Goal: Obtain resource: Download file/media

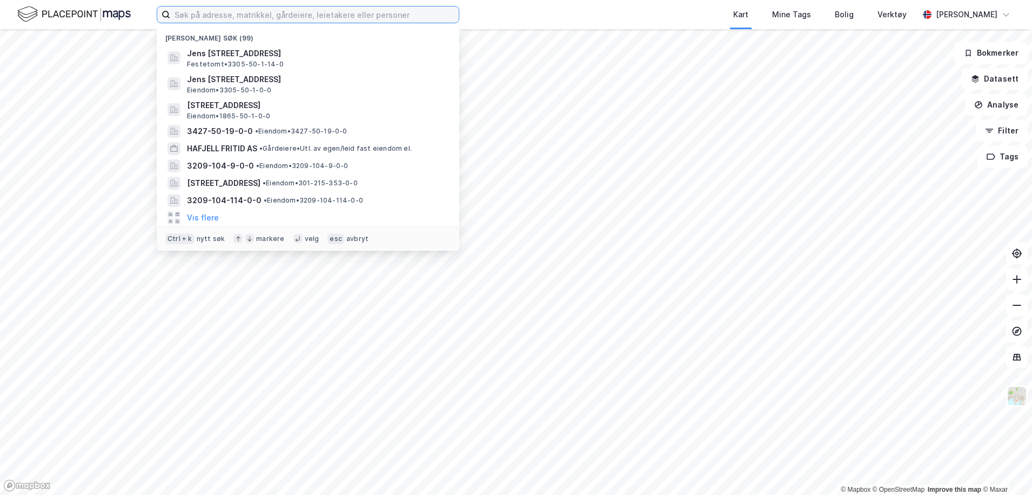
click at [191, 9] on input at bounding box center [314, 14] width 288 height 16
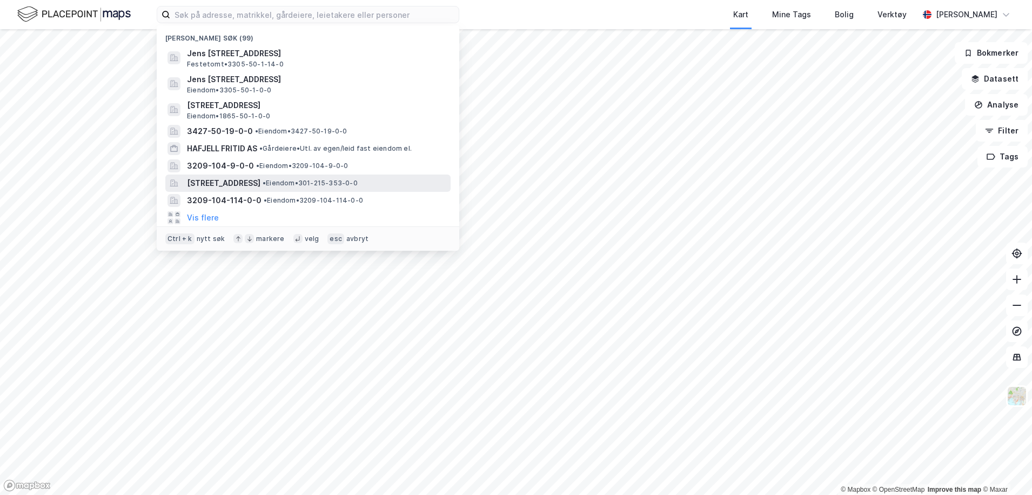
click at [207, 188] on span "[STREET_ADDRESS]" at bounding box center [223, 183] width 73 height 13
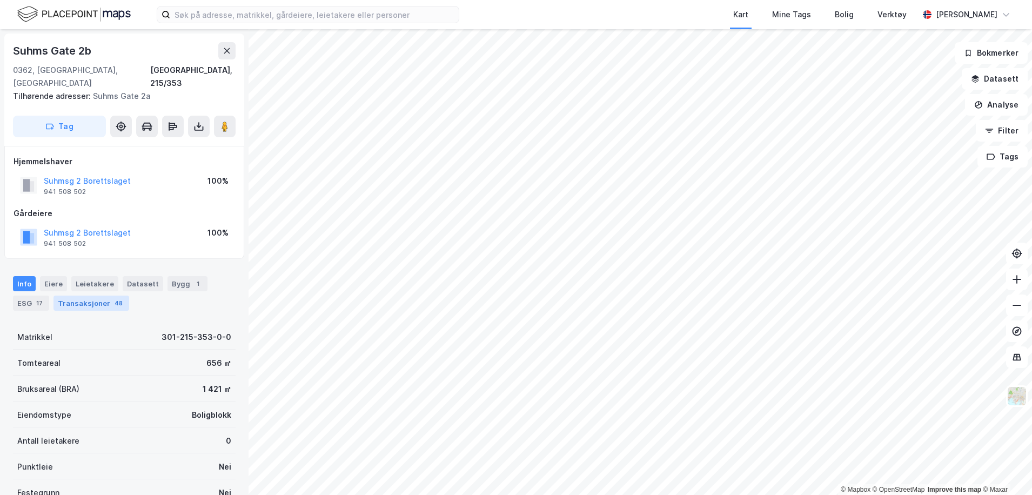
click at [98, 295] on div "Transaksjoner 48" at bounding box center [91, 302] width 76 height 15
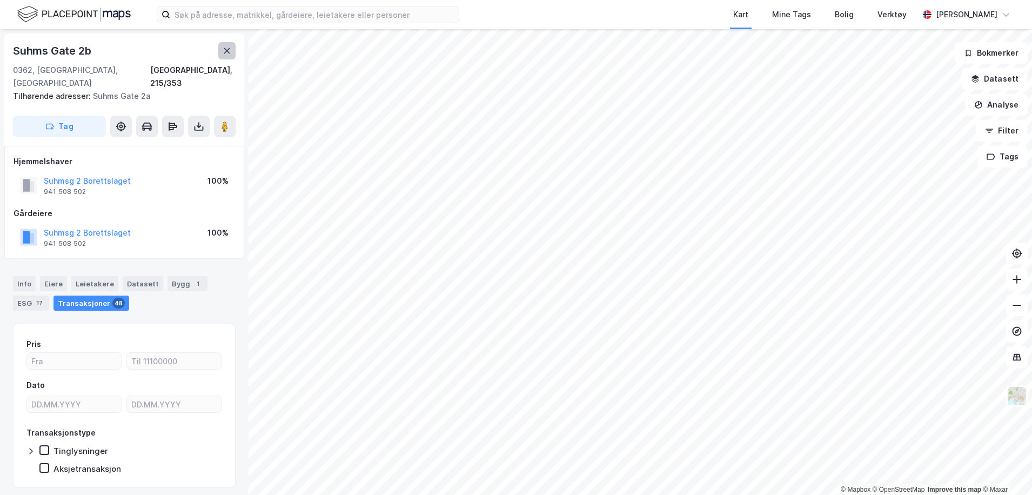
click at [232, 55] on button at bounding box center [226, 50] width 17 height 17
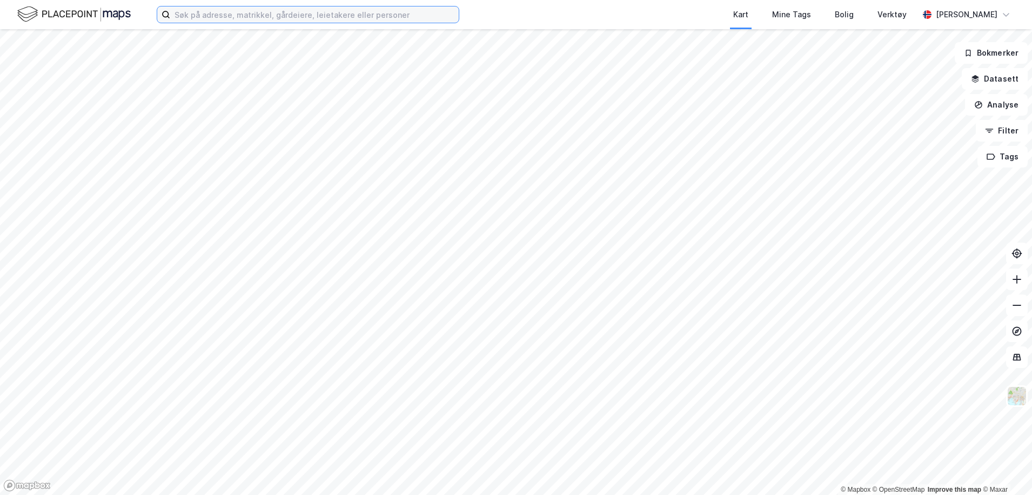
click at [249, 15] on input at bounding box center [314, 14] width 288 height 16
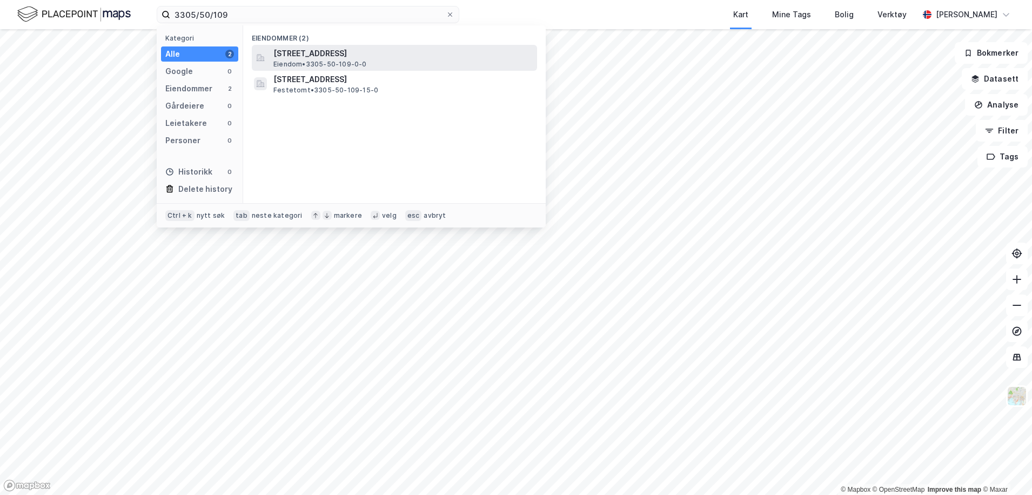
click at [348, 60] on span "Eiendom • 3305-50-109-0-0" at bounding box center [319, 64] width 93 height 9
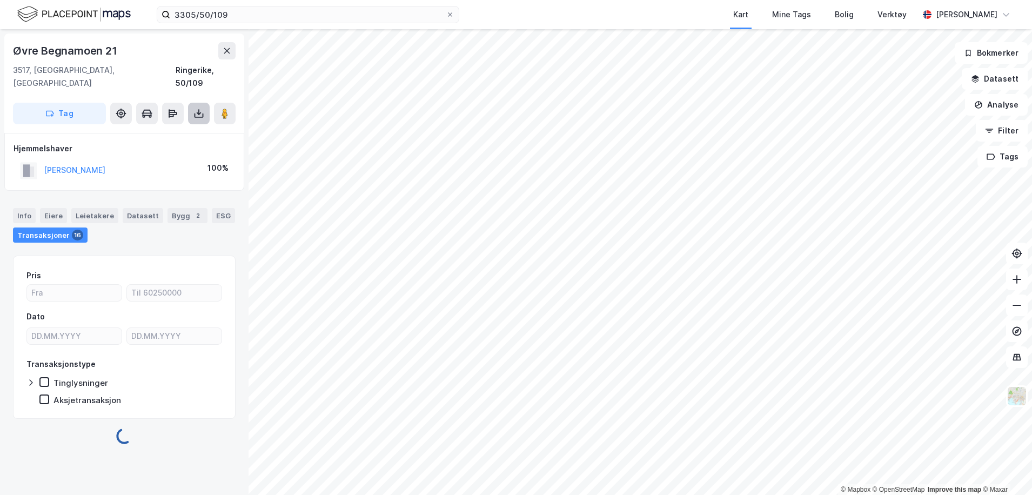
click at [196, 108] on icon at bounding box center [198, 113] width 11 height 11
click at [168, 131] on div "Last ned grunnbok" at bounding box center [145, 135] width 63 height 9
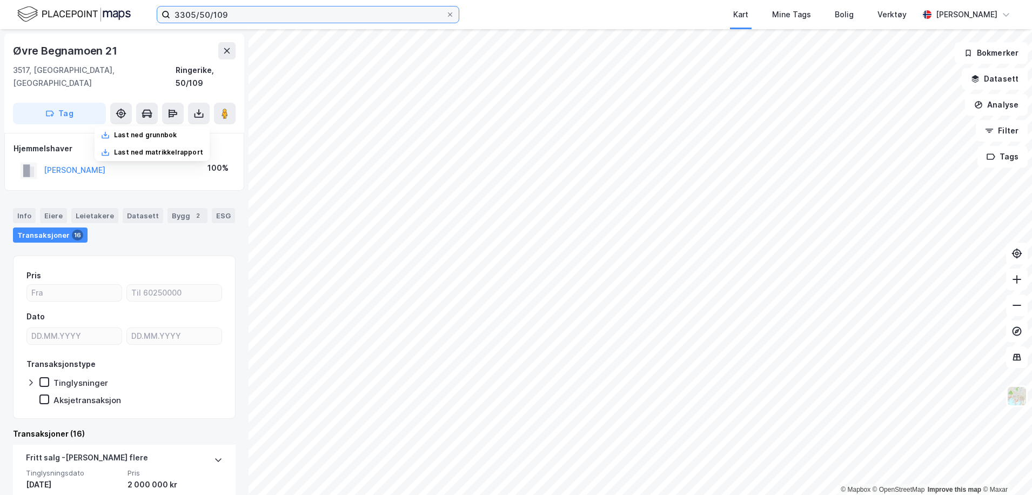
drag, startPoint x: 229, startPoint y: 14, endPoint x: 237, endPoint y: 12, distance: 8.3
click at [229, 14] on input "3305/50/109" at bounding box center [307, 14] width 275 height 16
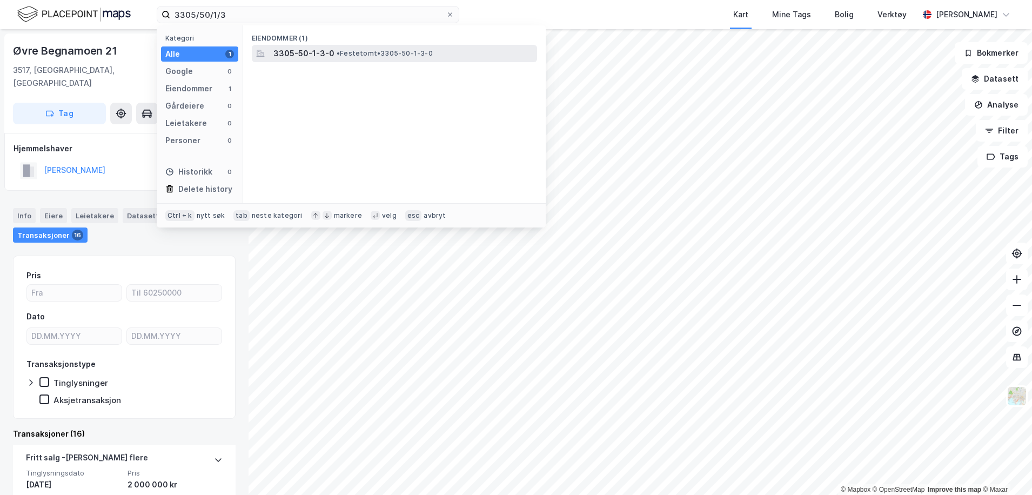
click at [305, 53] on span "3305-50-1-3-0" at bounding box center [303, 53] width 61 height 13
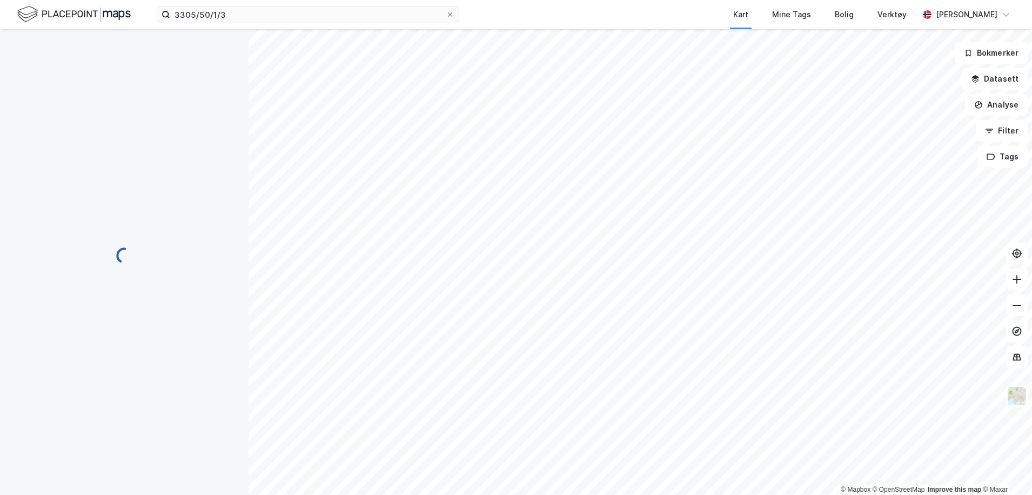
scroll to position [1, 0]
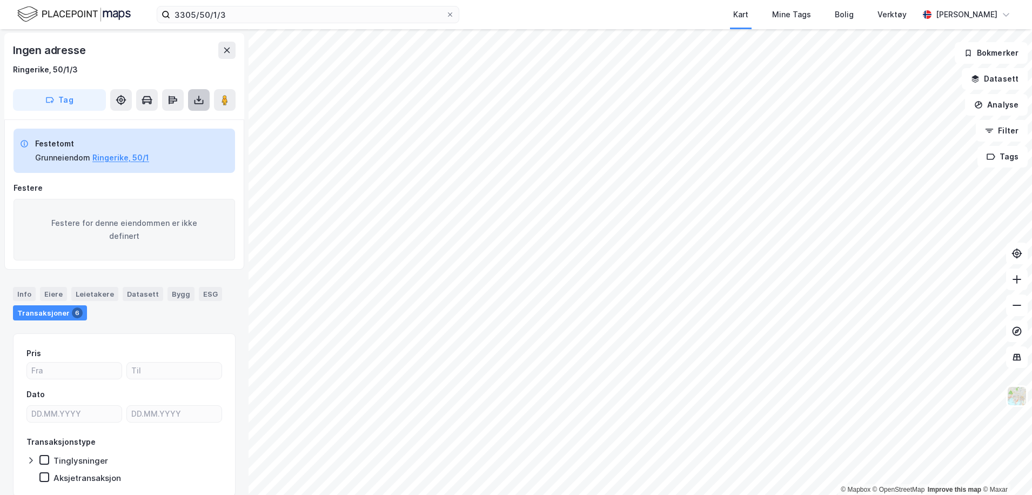
click at [199, 103] on icon at bounding box center [198, 100] width 11 height 11
click at [138, 124] on div "Last ned grunnbok" at bounding box center [145, 121] width 63 height 9
click at [226, 51] on icon at bounding box center [227, 50] width 6 height 5
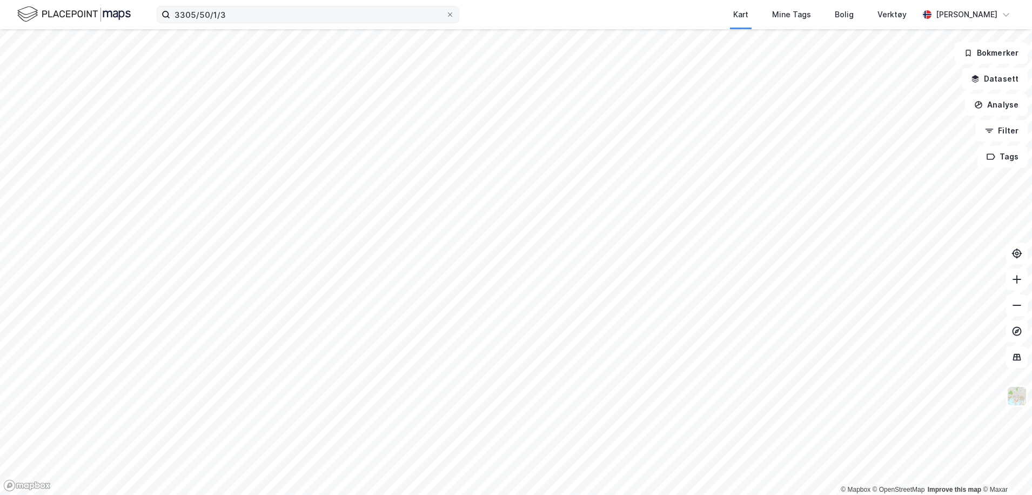
drag, startPoint x: 238, startPoint y: 25, endPoint x: 240, endPoint y: 19, distance: 6.2
click at [238, 24] on div "3305/50/1/3 Kart Mine Tags Bolig Verktøy [PERSON_NAME]" at bounding box center [516, 14] width 1032 height 29
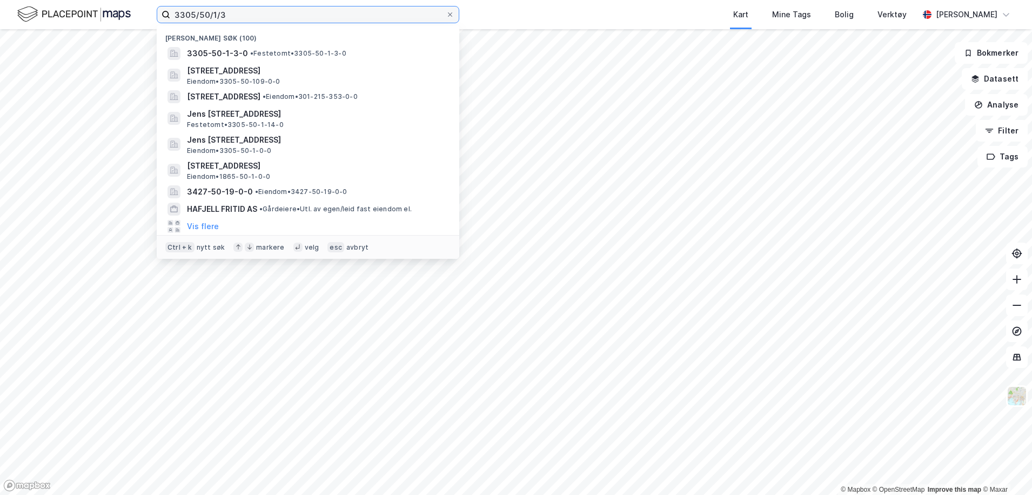
click at [240, 18] on input "3305/50/1/3" at bounding box center [307, 14] width 275 height 16
drag, startPoint x: 243, startPoint y: 17, endPoint x: 86, endPoint y: 16, distance: 156.1
click at [86, 16] on div "3305/50/1/3 Nylige søk (100) 3305-50-1-3-0 • Festetomt • 3305-50-1-3-0 Øvre [ST…" at bounding box center [516, 14] width 1032 height 29
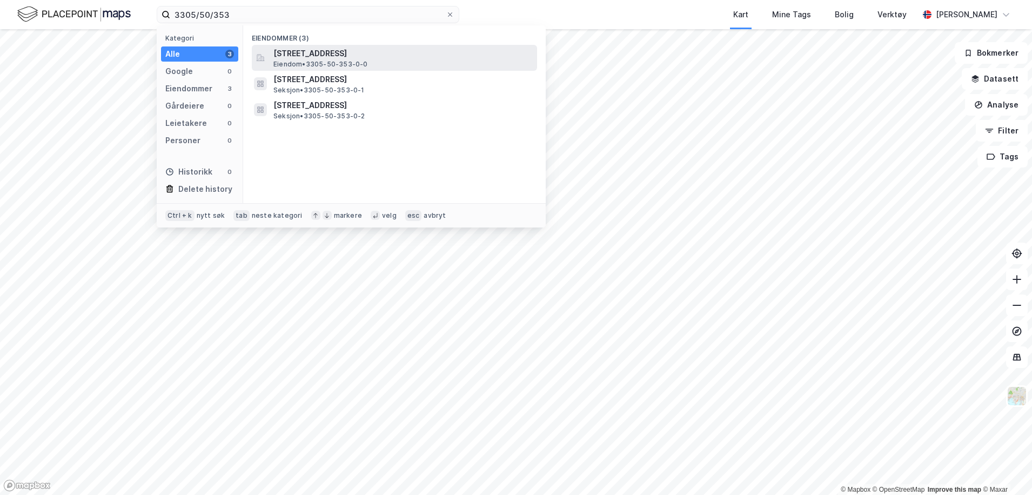
click at [344, 60] on span "Eiendom • 3305-50-353-0-0" at bounding box center [320, 64] width 95 height 9
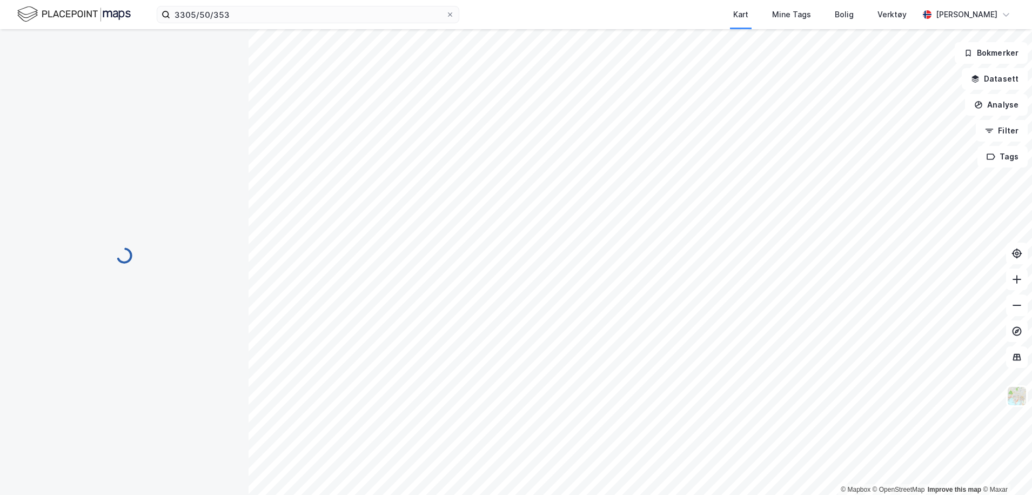
scroll to position [1, 0]
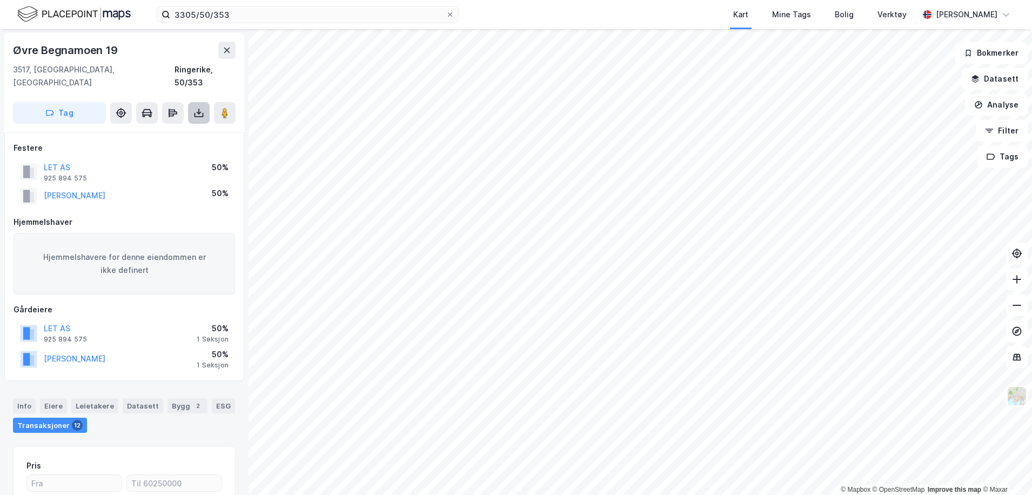
click at [194, 113] on icon at bounding box center [198, 115] width 9 height 4
click at [182, 126] on div "Last ned grunnbok" at bounding box center [152, 134] width 115 height 17
click at [233, 49] on button at bounding box center [226, 50] width 17 height 17
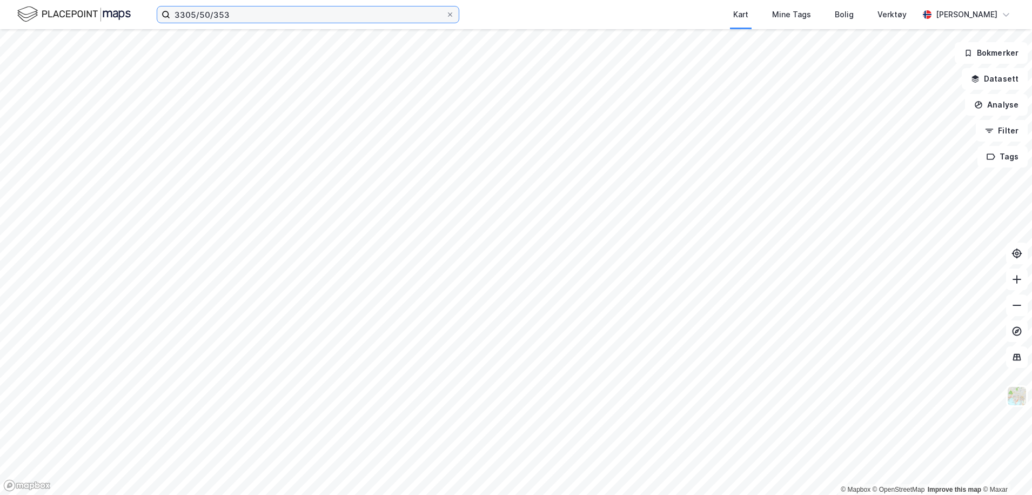
click at [232, 14] on input "3305/50/353" at bounding box center [307, 14] width 275 height 16
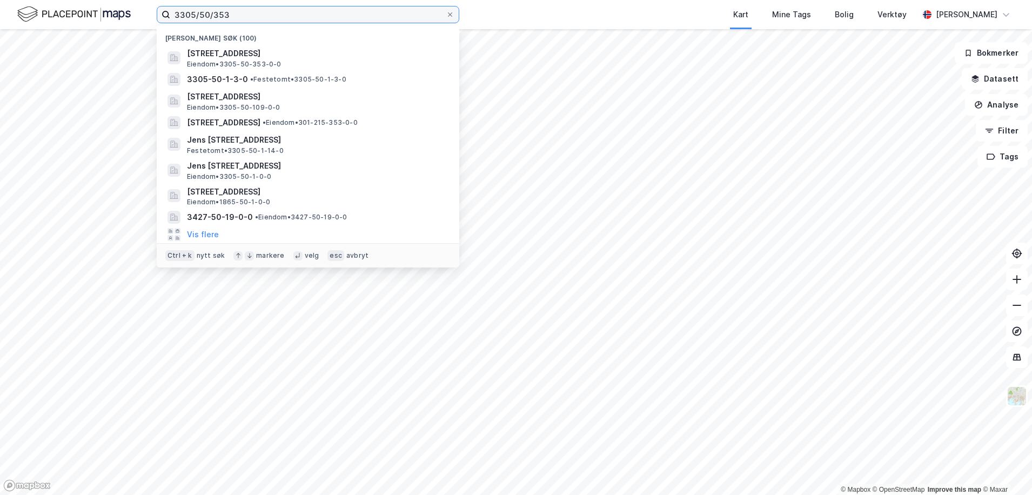
drag, startPoint x: 240, startPoint y: 12, endPoint x: 116, endPoint y: 11, distance: 124.8
click at [116, 11] on div "3305/50/353 Nylige søk (100) Øvre [STREET_ADDRESS], RINGERIKE Eiendom • 3305-50…" at bounding box center [516, 14] width 1032 height 29
click at [277, 12] on input "3305/50/353" at bounding box center [307, 14] width 275 height 16
drag, startPoint x: 275, startPoint y: 14, endPoint x: 96, endPoint y: -10, distance: 180.4
click at [96, 0] on html "3305/50/353 Nylige søk (100) Øvre [STREET_ADDRESS], RINGERIKE Eiendom • 3305-50…" at bounding box center [516, 247] width 1032 height 495
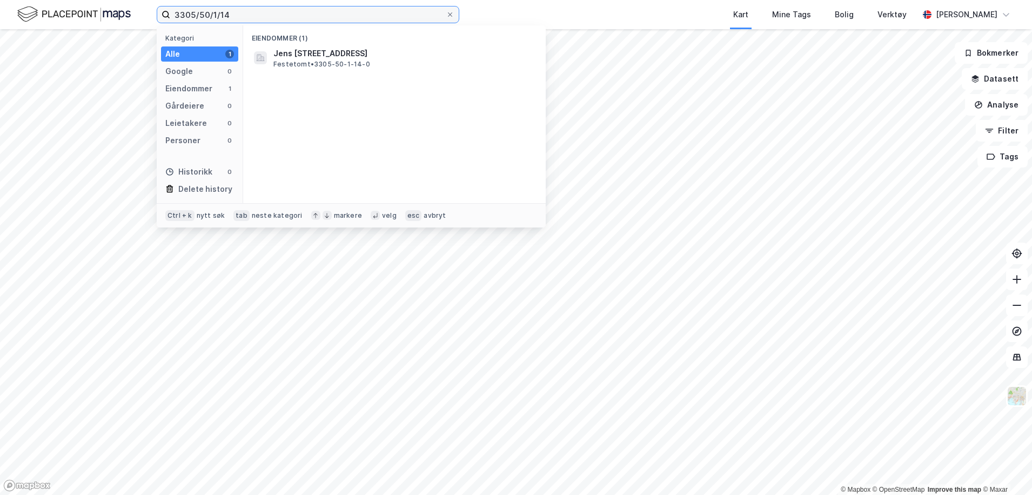
type input "3305/50/1/14"
click at [331, 42] on div "Eiendommer (1)" at bounding box center [394, 34] width 303 height 19
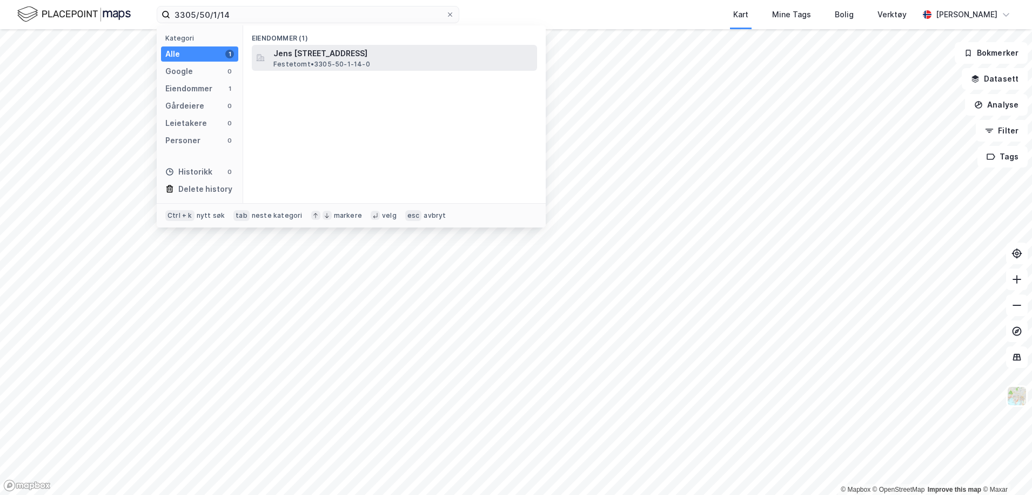
click at [331, 50] on span "Jens [STREET_ADDRESS]" at bounding box center [402, 53] width 259 height 13
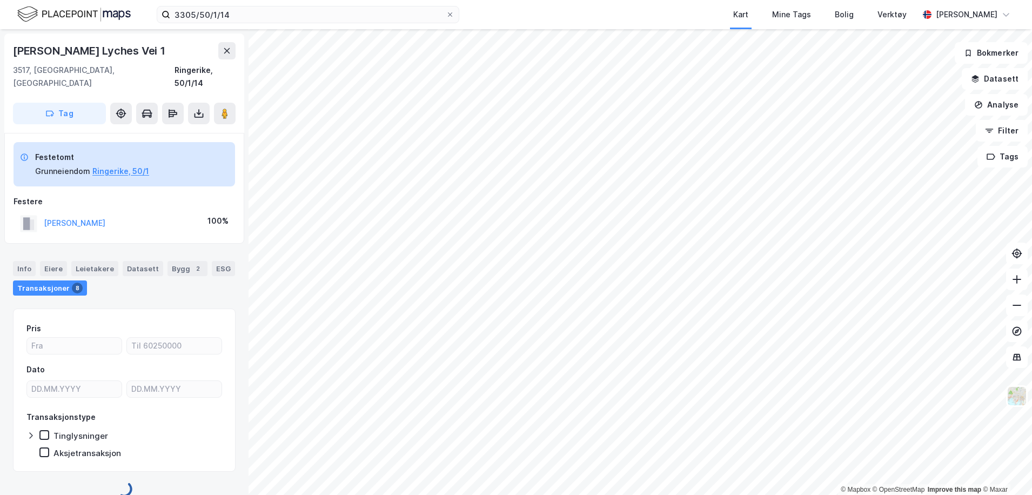
scroll to position [1, 0]
click at [200, 107] on icon at bounding box center [198, 112] width 11 height 11
click at [135, 130] on div "Last ned grunnbok" at bounding box center [145, 134] width 63 height 9
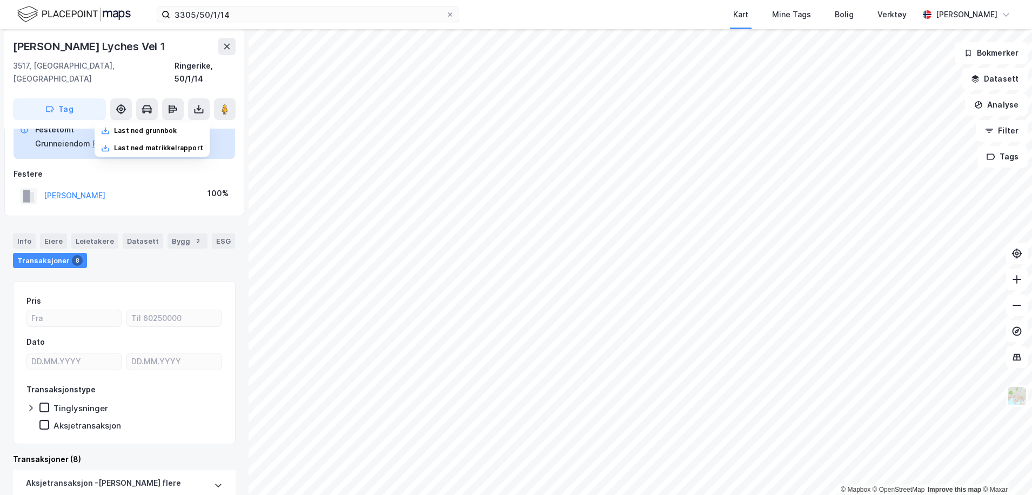
scroll to position [54, 0]
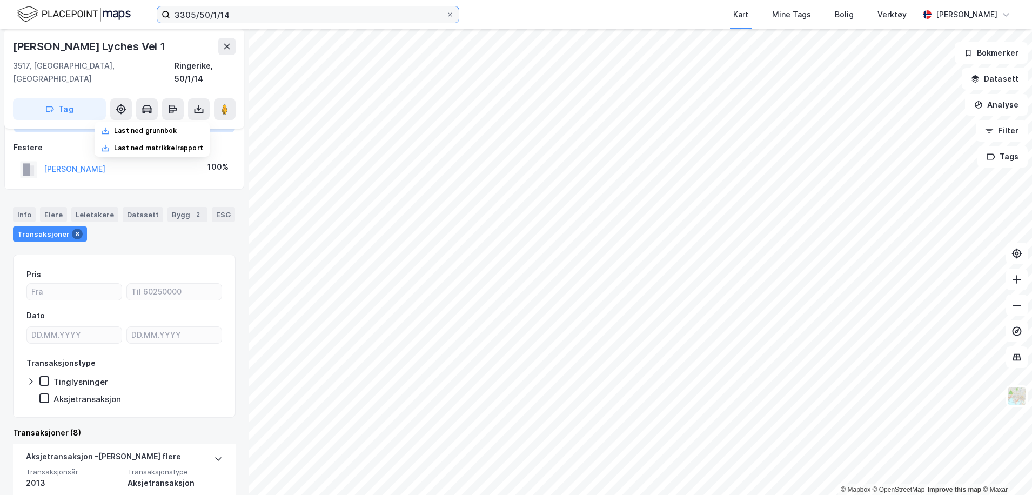
click at [270, 18] on input "3305/50/1/14" at bounding box center [307, 14] width 275 height 16
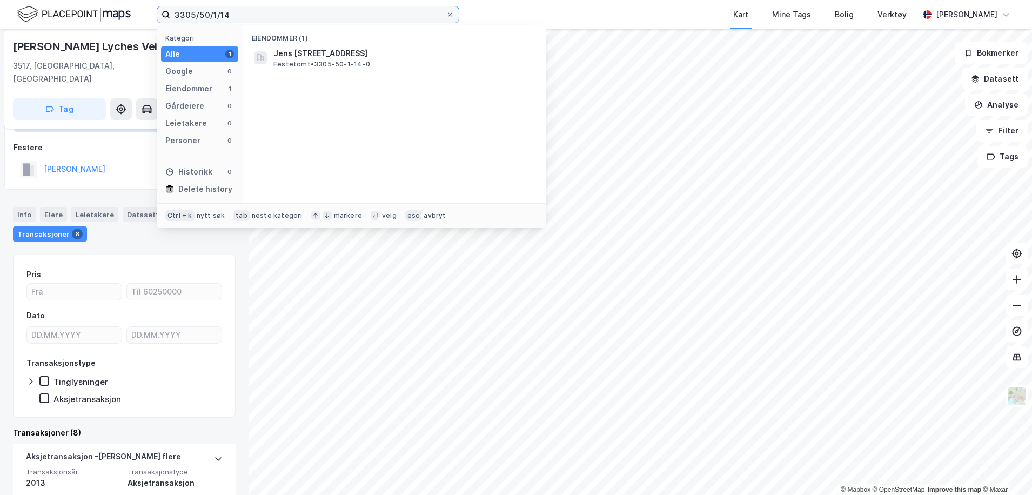
drag, startPoint x: 180, startPoint y: 15, endPoint x: 84, endPoint y: 11, distance: 96.2
click at [84, 11] on div "3305/50/1/14 Kategori Alle 1 Google 0 Eiendommer 1 Gårdeiere 0 Leietakere 0 Per…" at bounding box center [516, 14] width 1032 height 29
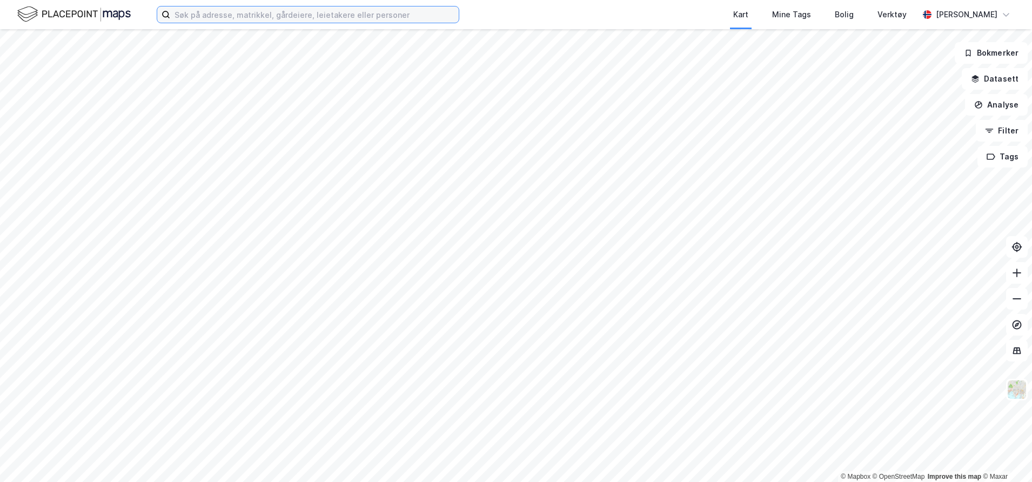
click at [307, 15] on input at bounding box center [314, 14] width 288 height 16
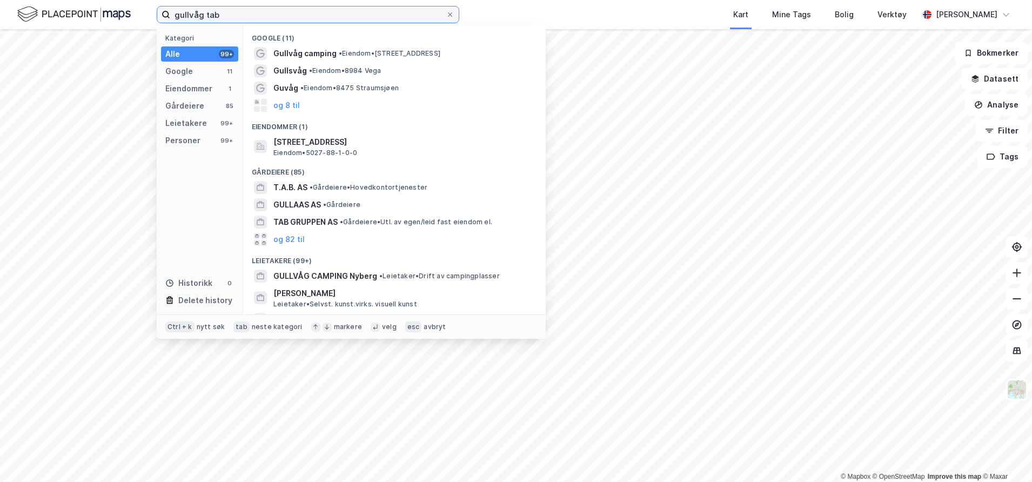
drag, startPoint x: 250, startPoint y: 12, endPoint x: 23, endPoint y: 13, distance: 226.9
click at [23, 13] on div "gullvåg tab Kategori Alle 99+ Google 11 Eiendommer 1 Gårdeiere 85 Leietakere 99…" at bounding box center [516, 14] width 1032 height 29
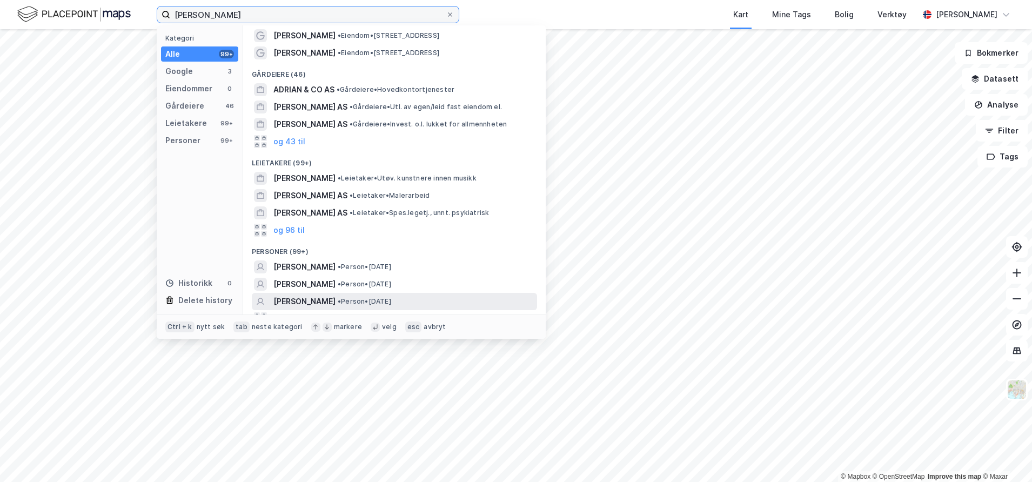
scroll to position [48, 0]
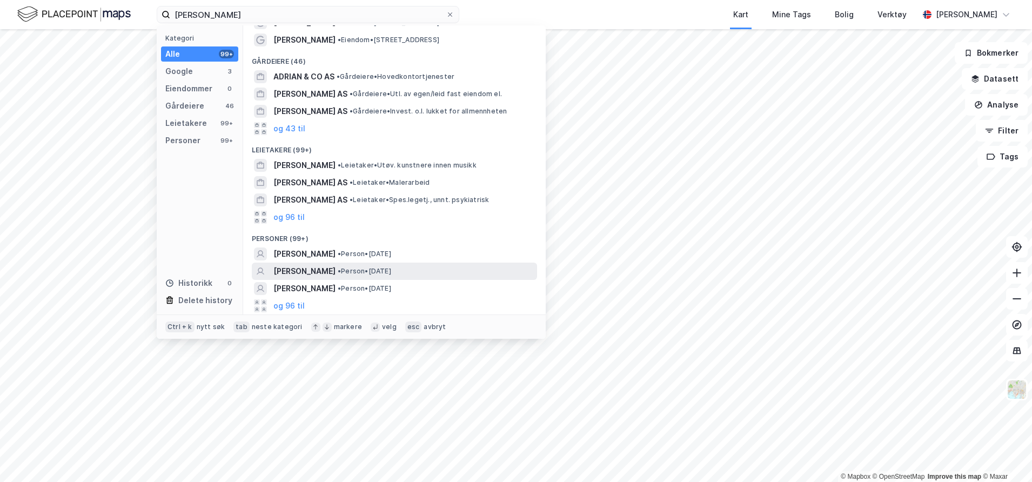
click at [308, 274] on span "ADRIAN GULLVÅG TABBECH" at bounding box center [304, 271] width 62 height 13
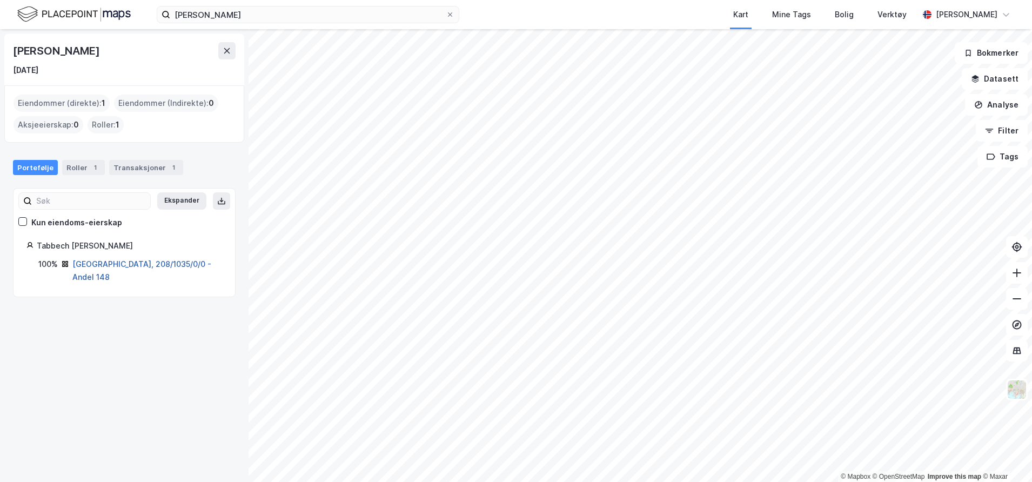
click at [100, 263] on link "Fredrikstad, 208/1035/0/0 - Andel 148" at bounding box center [141, 270] width 139 height 22
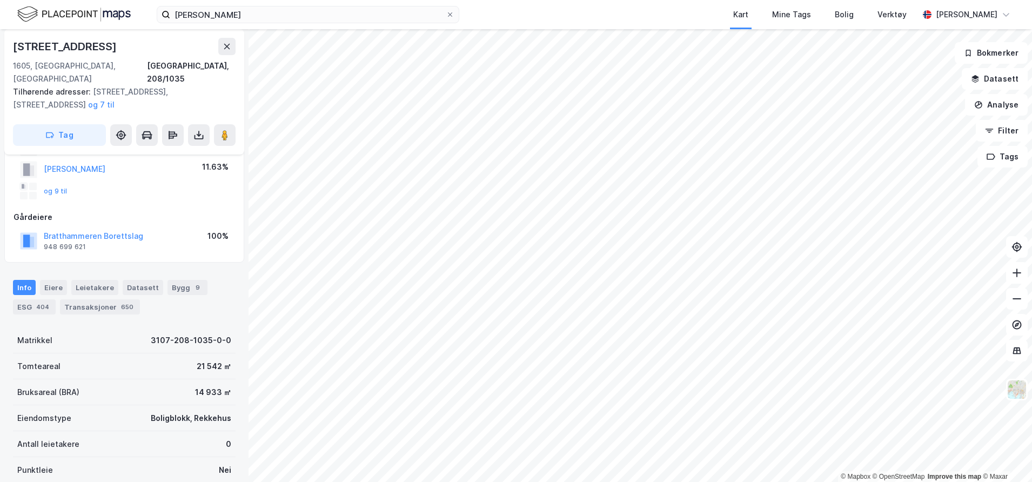
scroll to position [162, 0]
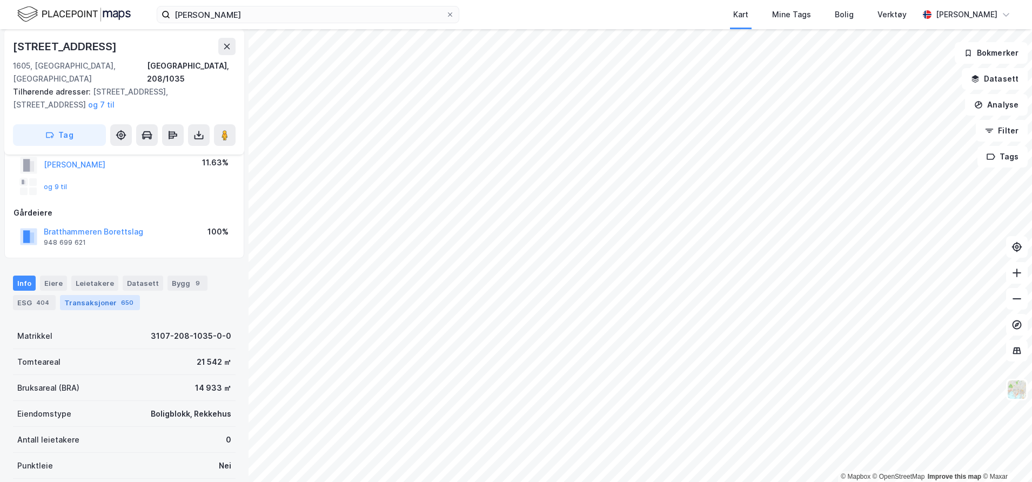
click at [104, 295] on div "Transaksjoner 650" at bounding box center [100, 302] width 80 height 15
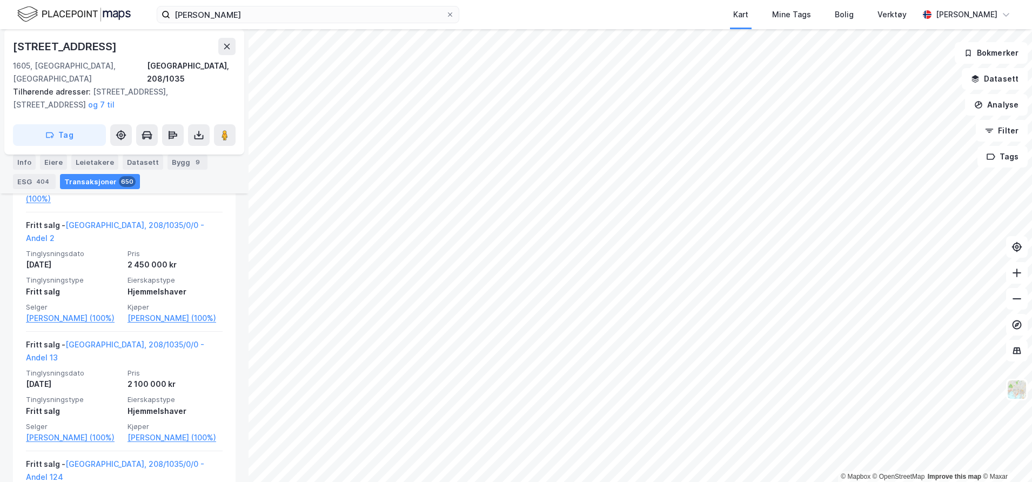
scroll to position [9160, 0]
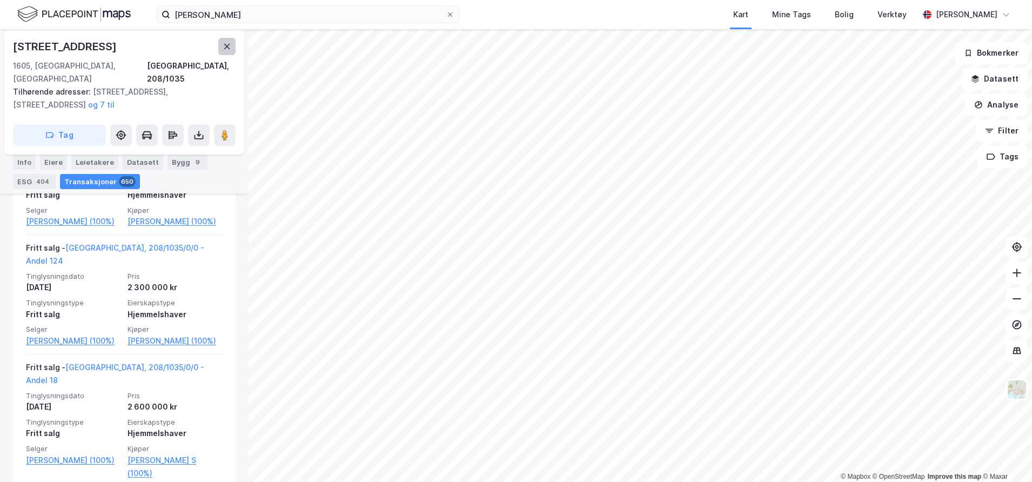
click at [220, 48] on button at bounding box center [226, 46] width 17 height 17
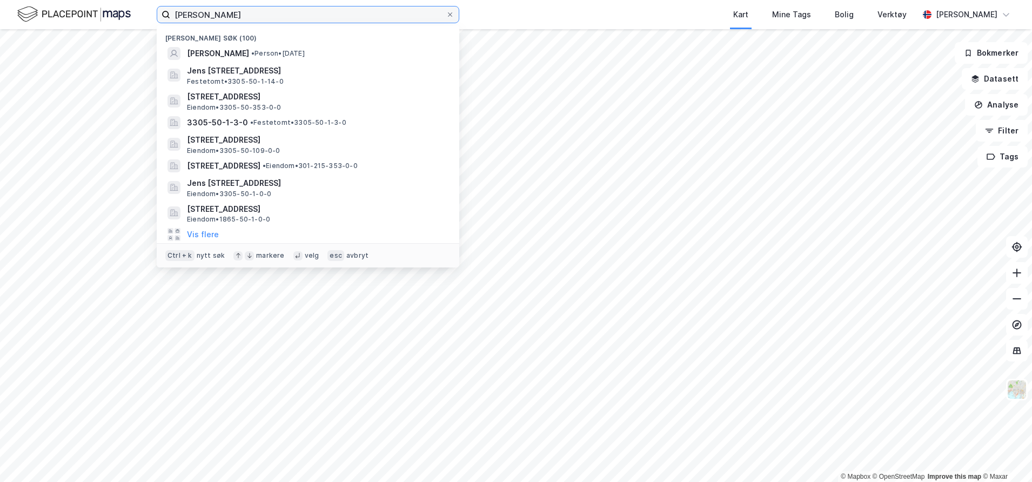
drag, startPoint x: 271, startPoint y: 9, endPoint x: 270, endPoint y: 15, distance: 6.0
click at [270, 10] on input "adrian tabbec" at bounding box center [307, 14] width 275 height 16
drag, startPoint x: 270, startPoint y: 16, endPoint x: 140, endPoint y: 11, distance: 129.8
click at [140, 11] on div "adrian tabbec Nylige søk (100) ADRIAN GULLVÅG TABBECH • Person • 30. mars 1992 …" at bounding box center [516, 14] width 1032 height 29
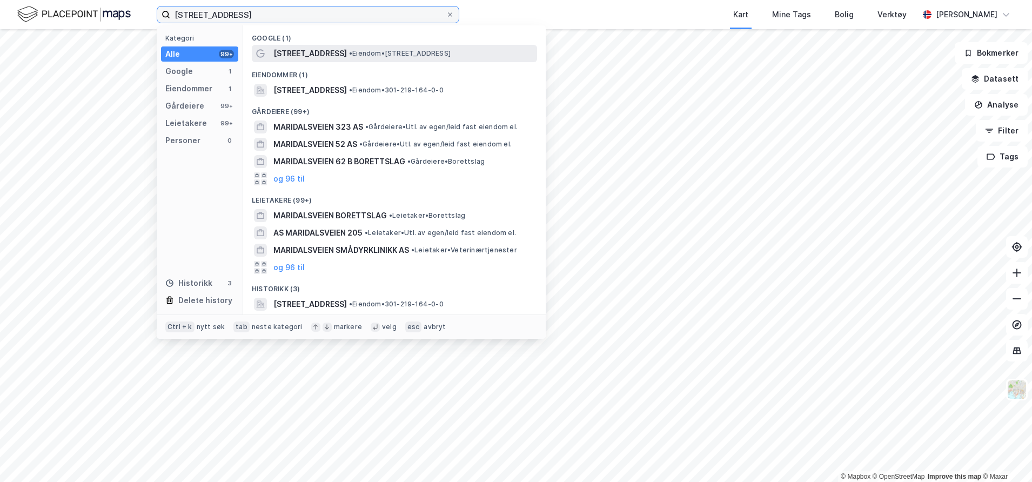
type input "maridalsveien 62b"
click at [307, 51] on span "Maridalsveien 62b" at bounding box center [309, 53] width 73 height 13
